Goal: Task Accomplishment & Management: Manage account settings

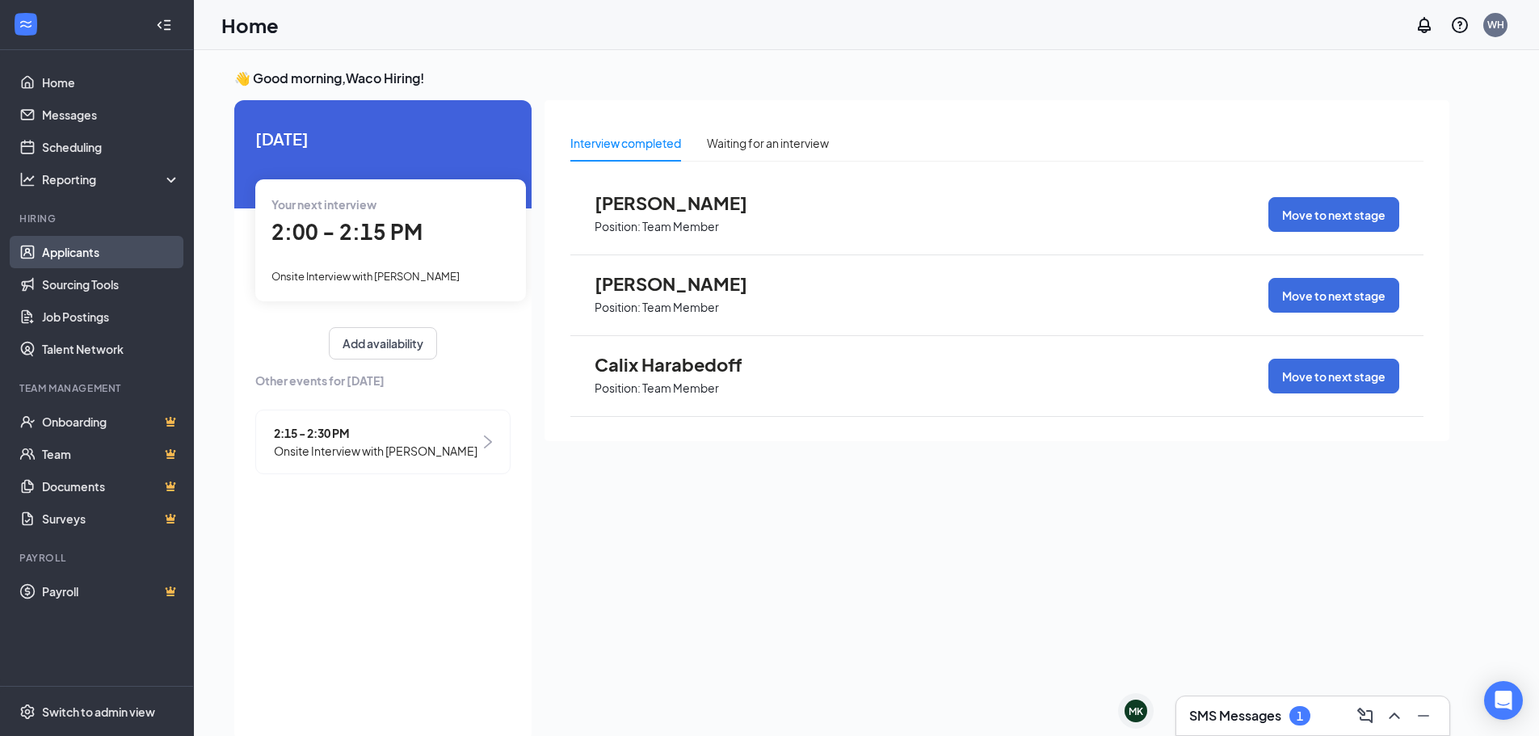
click at [68, 254] on link "Applicants" at bounding box center [111, 252] width 138 height 32
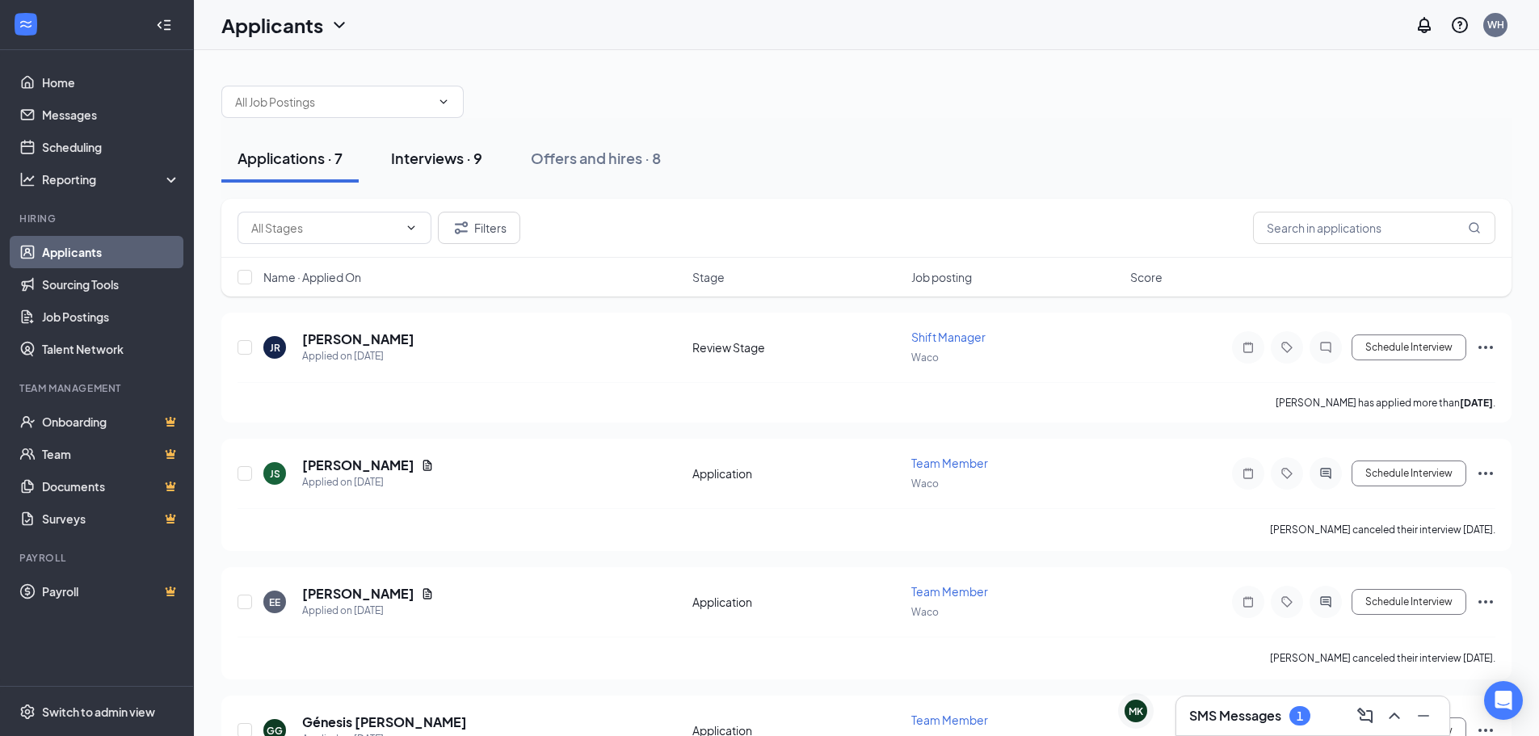
click at [464, 159] on div "Interviews · 9" at bounding box center [436, 158] width 91 height 20
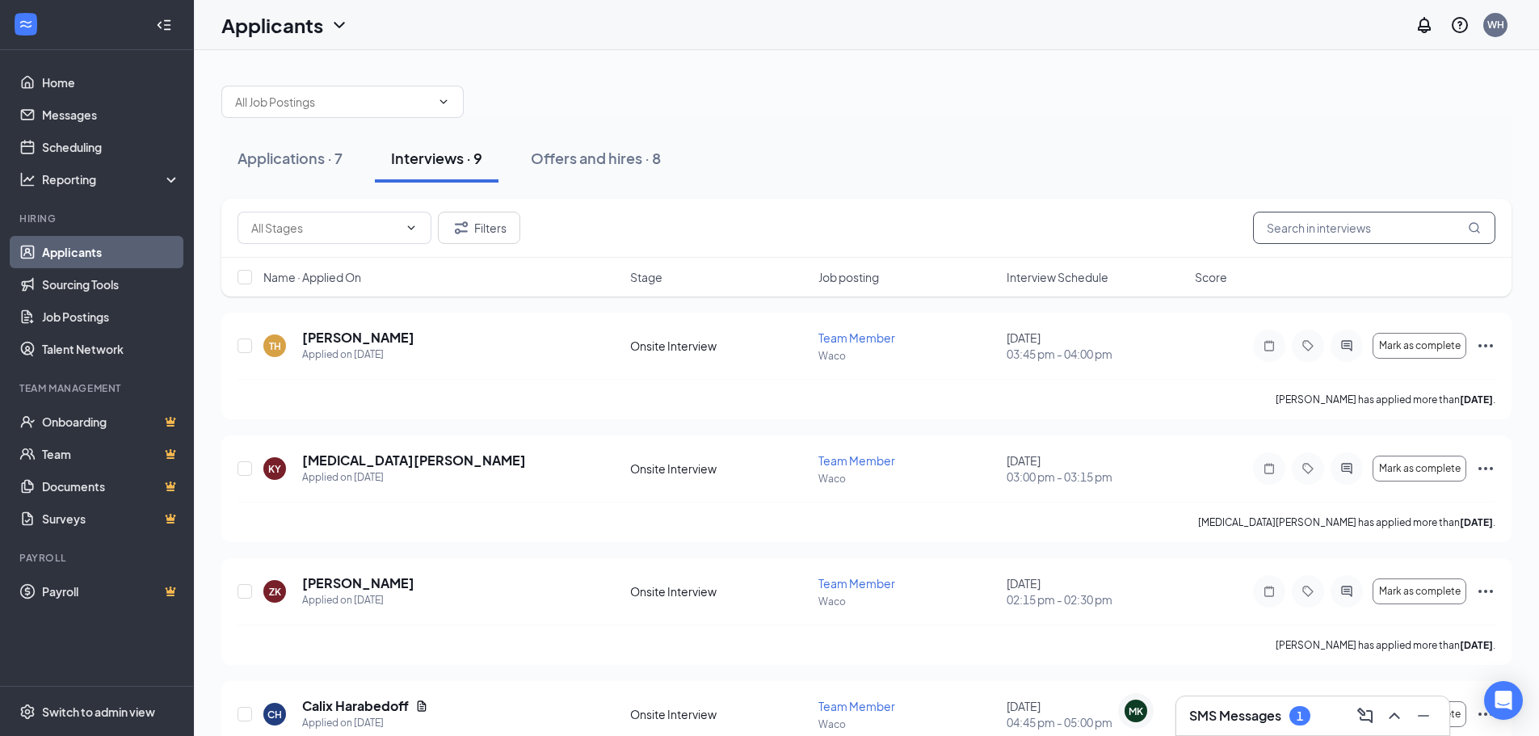
click at [1362, 220] on input "text" at bounding box center [1374, 228] width 242 height 32
click at [377, 699] on h5 "Calix Harabedoff" at bounding box center [355, 706] width 107 height 18
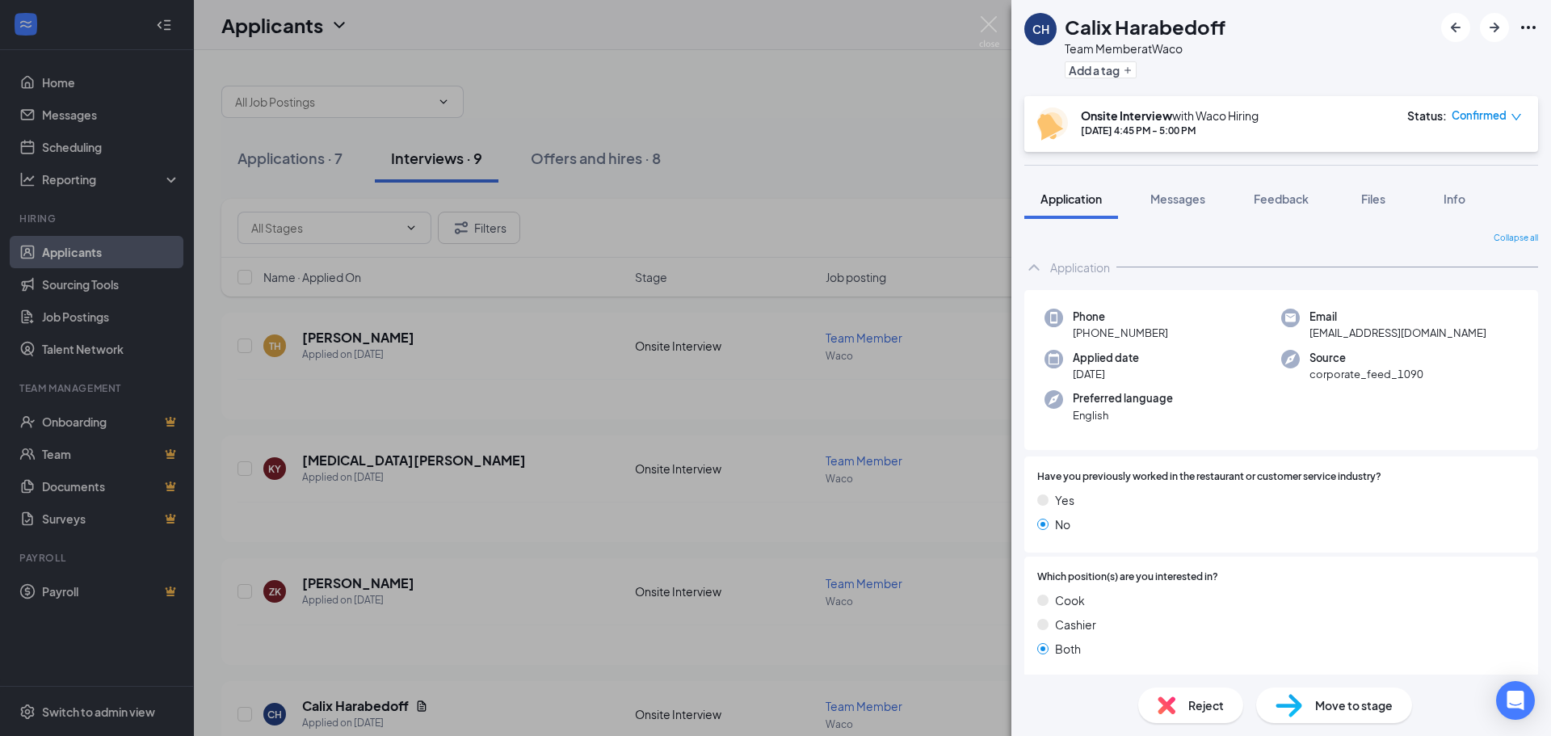
click at [1534, 31] on icon "Ellipses" at bounding box center [1527, 27] width 19 height 19
click at [1215, 705] on span "Reject" at bounding box center [1206, 705] width 36 height 18
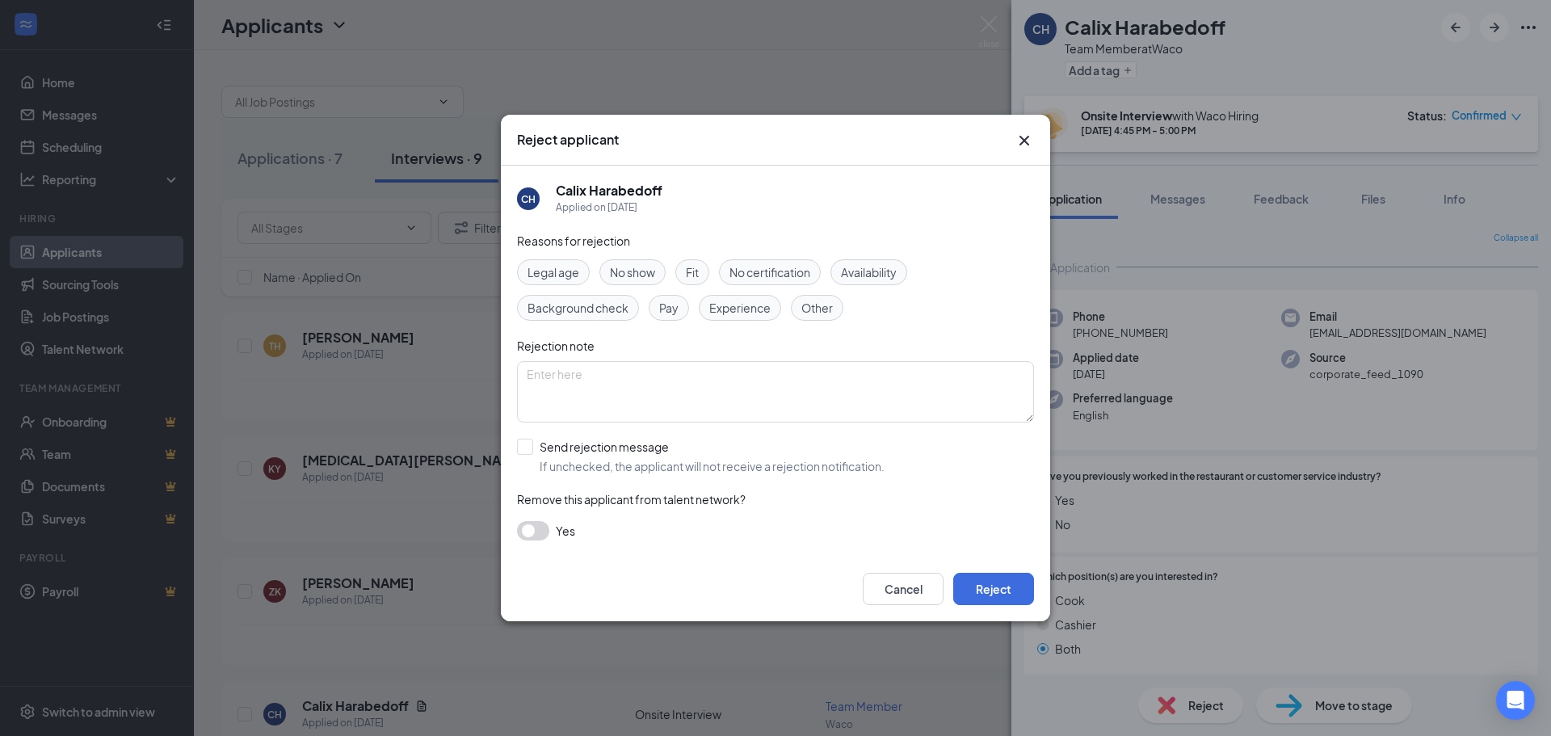
click at [830, 302] on span "Other" at bounding box center [816, 308] width 31 height 18
click at [526, 448] on input "Send rejection message If unchecked, the applicant will not receive a rejection…" at bounding box center [700, 457] width 367 height 36
checkbox input "true"
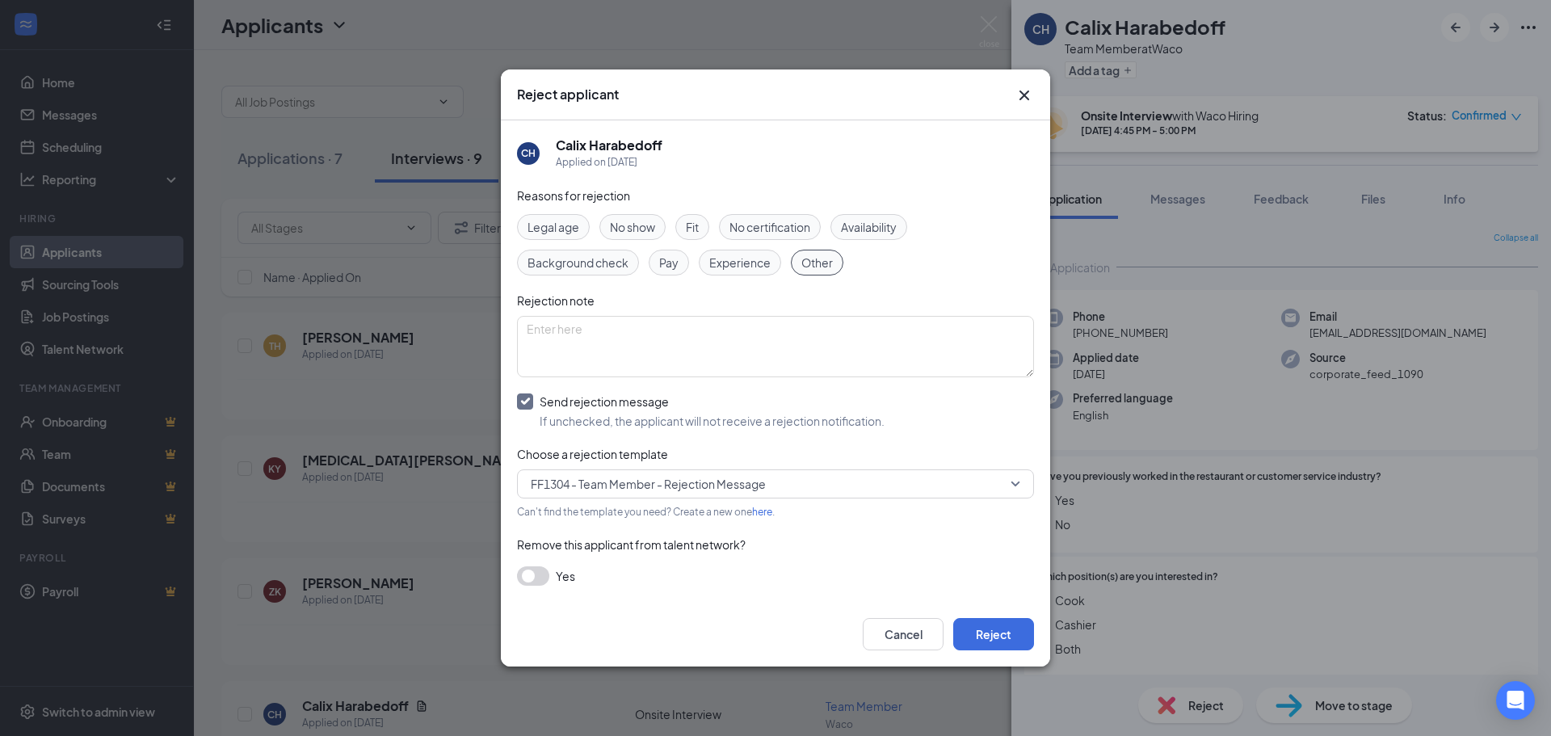
click at [762, 268] on span "Experience" at bounding box center [739, 263] width 61 height 18
click at [814, 267] on span "Other" at bounding box center [816, 263] width 31 height 18
click at [988, 636] on button "Reject" at bounding box center [993, 634] width 81 height 32
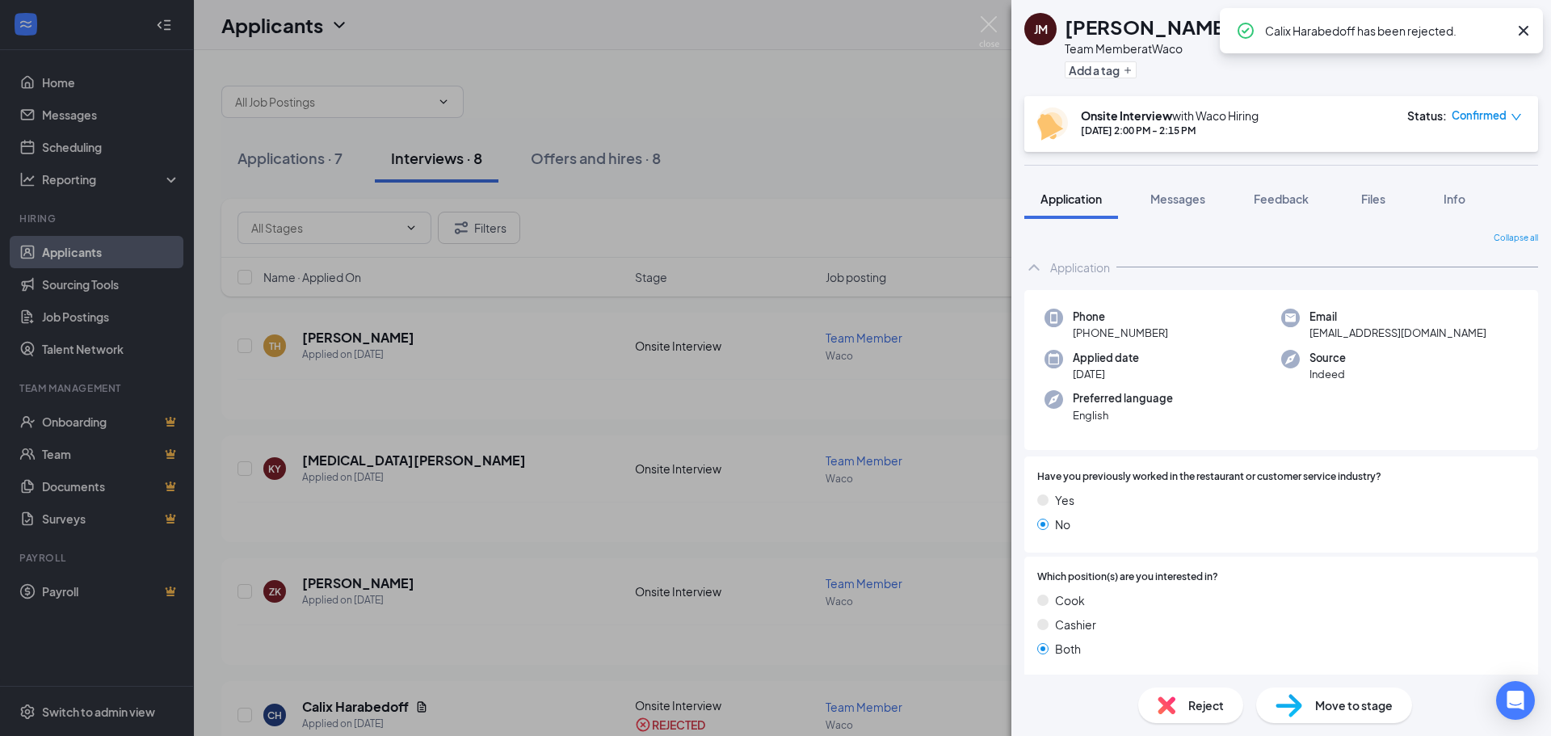
click at [1523, 31] on icon "Cross" at bounding box center [1523, 31] width 10 height 10
click at [991, 30] on img at bounding box center [989, 31] width 20 height 31
